Goal: Transaction & Acquisition: Obtain resource

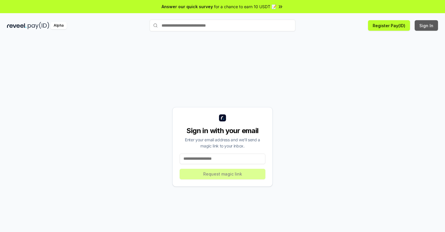
click at [427, 25] on button "Sign In" at bounding box center [426, 25] width 23 height 11
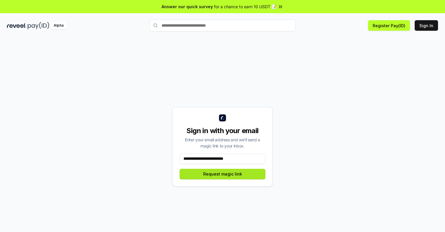
type input "**********"
click at [223, 173] on button "Request magic link" at bounding box center [223, 173] width 86 height 11
